Goal: Transaction & Acquisition: Purchase product/service

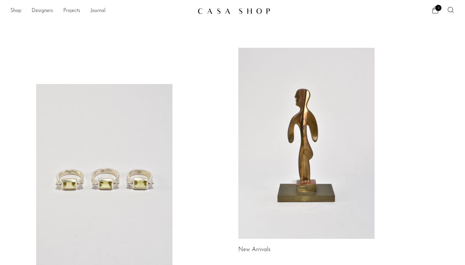
click at [451, 9] on icon at bounding box center [451, 10] width 8 height 8
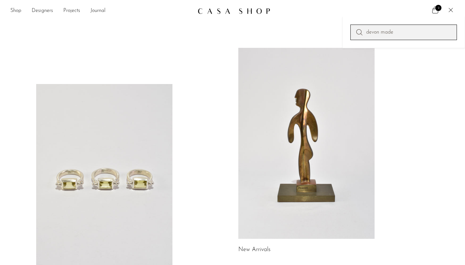
type input "devon made"
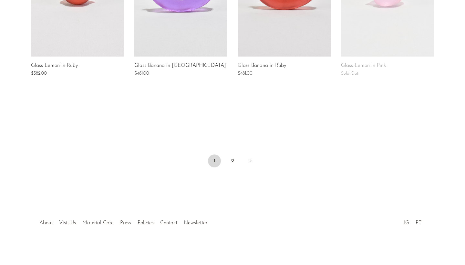
scroll to position [534, 0]
click at [229, 157] on link "2" at bounding box center [232, 161] width 13 height 13
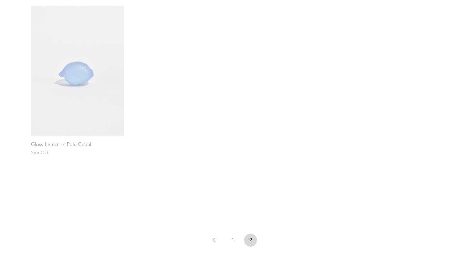
scroll to position [471, 0]
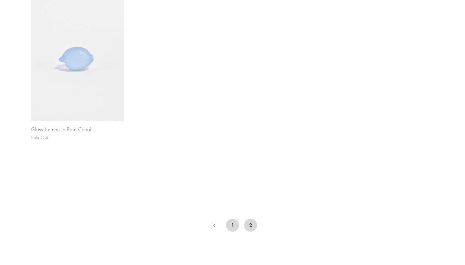
click at [232, 223] on link "1" at bounding box center [232, 225] width 13 height 13
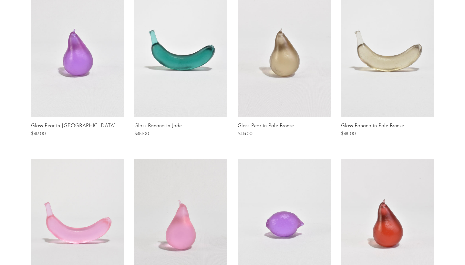
scroll to position [132, 0]
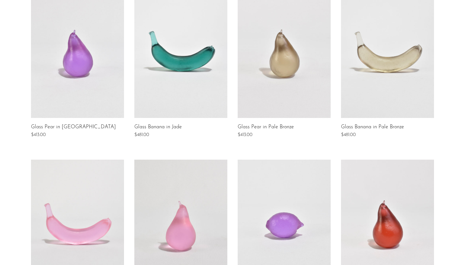
click at [372, 92] on link at bounding box center [387, 53] width 93 height 129
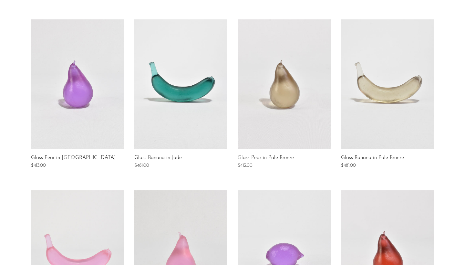
scroll to position [88, 0]
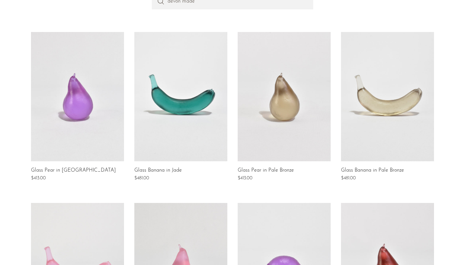
click at [294, 109] on link at bounding box center [284, 96] width 93 height 129
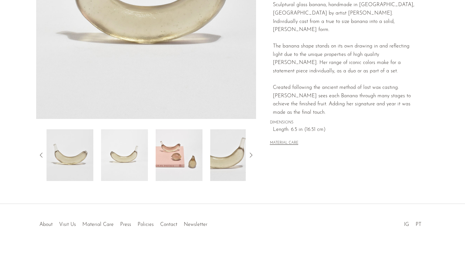
scroll to position [153, 0]
click at [189, 156] on img at bounding box center [179, 155] width 47 height 52
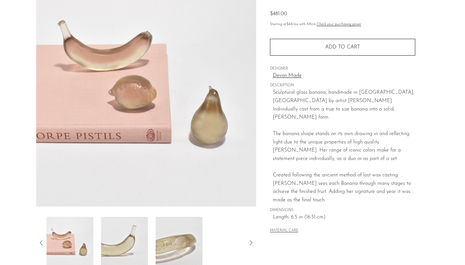
scroll to position [63, 0]
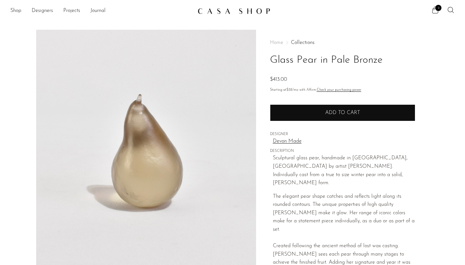
click at [361, 107] on button "Add to cart" at bounding box center [342, 112] width 145 height 17
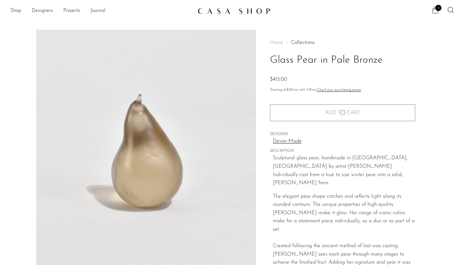
click at [436, 10] on span "2" at bounding box center [438, 8] width 6 height 6
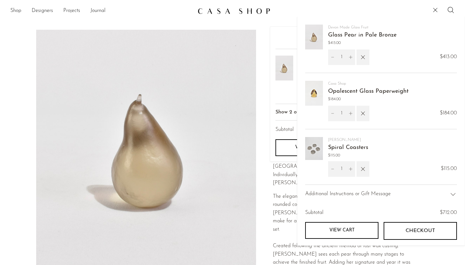
click at [408, 230] on span "Checkout" at bounding box center [420, 231] width 29 height 6
